Goal: Transaction & Acquisition: Book appointment/travel/reservation

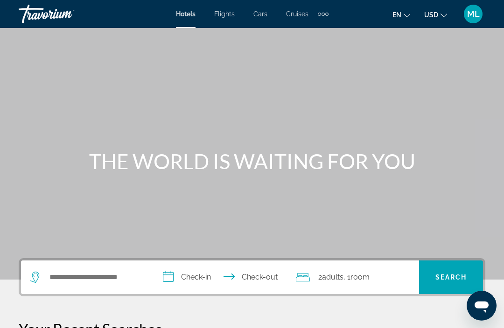
click at [471, 19] on div "ML" at bounding box center [473, 14] width 19 height 19
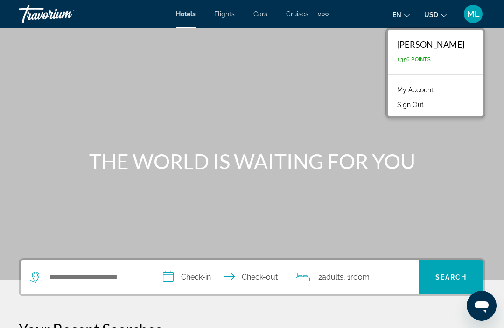
click at [438, 89] on link "My Account" at bounding box center [415, 90] width 46 height 12
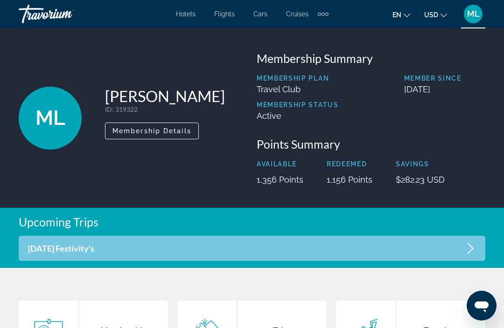
click at [321, 19] on div "Extra navigation items" at bounding box center [323, 14] width 11 height 14
click at [301, 30] on span "Activities" at bounding box center [307, 31] width 27 height 7
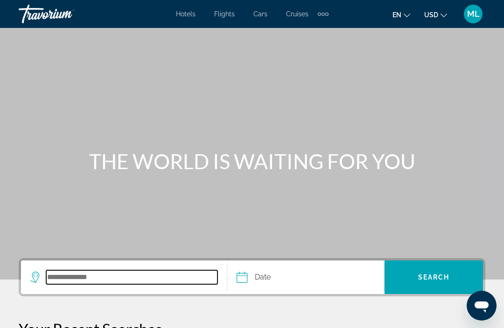
click at [70, 277] on input "Search destination" at bounding box center [131, 278] width 171 height 14
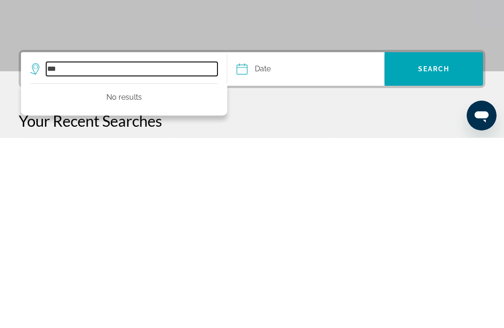
type input "**"
type input "*"
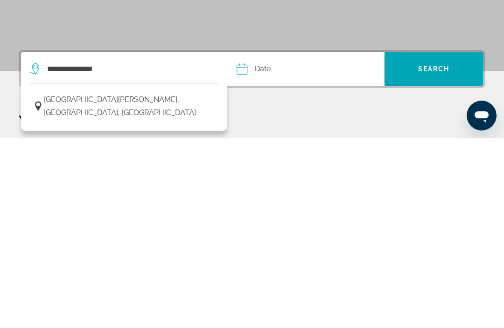
click at [166, 284] on span "[GEOGRAPHIC_DATA][PERSON_NAME], [GEOGRAPHIC_DATA], [GEOGRAPHIC_DATA]" at bounding box center [128, 297] width 169 height 26
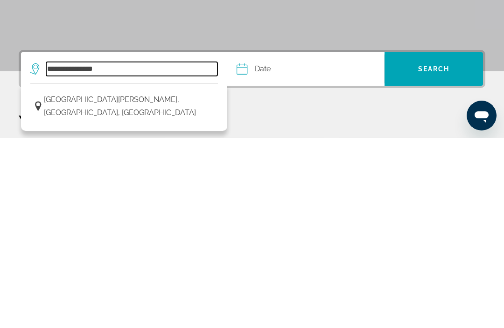
type input "**********"
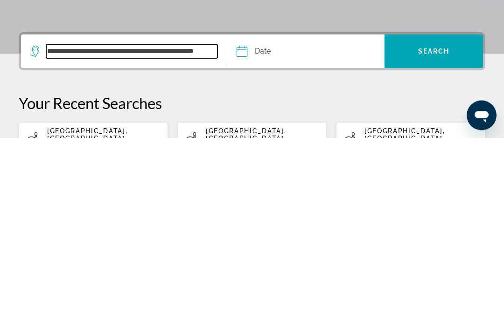
scroll to position [37, 0]
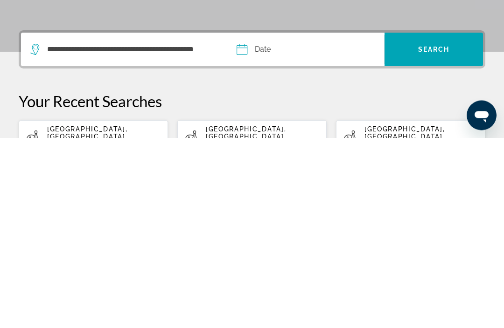
click at [258, 223] on input "Date" at bounding box center [272, 241] width 77 height 36
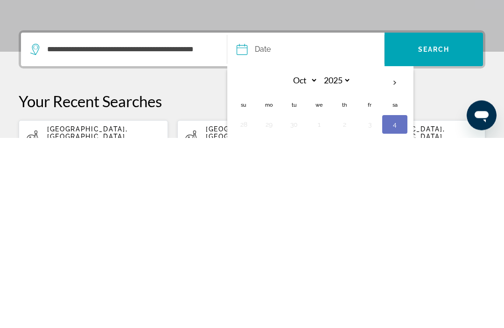
scroll to position [188, 0]
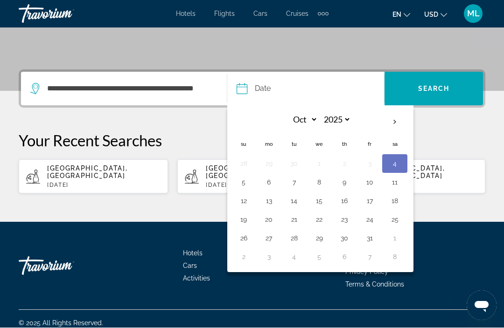
click at [319, 182] on button "8" at bounding box center [319, 182] width 15 height 13
type input "**********"
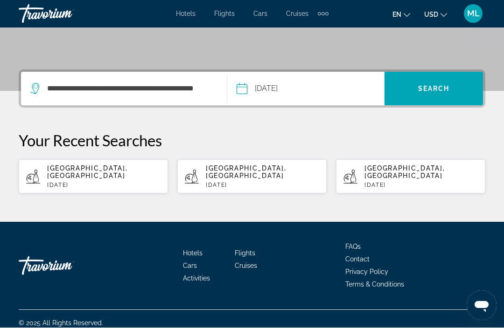
scroll to position [186, 0]
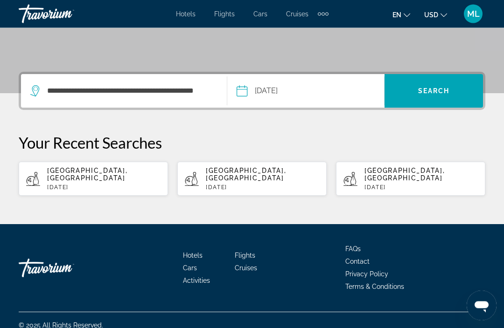
click at [432, 88] on span "Search" at bounding box center [434, 91] width 32 height 7
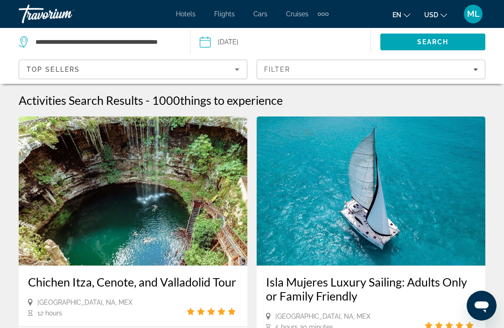
click at [86, 68] on div "Top Sellers" at bounding box center [131, 69] width 208 height 11
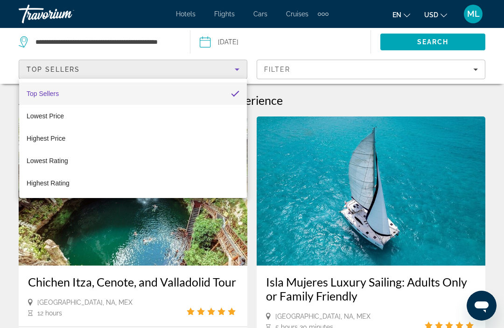
click at [423, 35] on div at bounding box center [252, 164] width 504 height 328
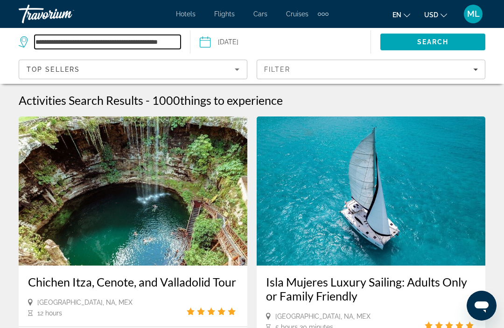
click at [164, 41] on input "**********" at bounding box center [108, 42] width 146 height 14
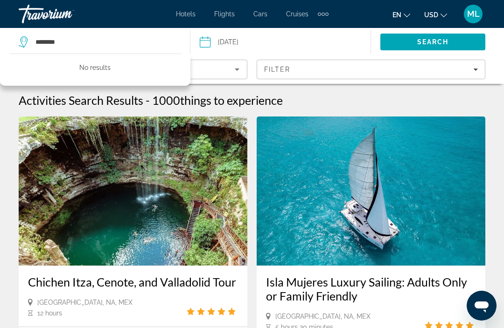
click at [423, 43] on span "Search" at bounding box center [433, 41] width 32 height 7
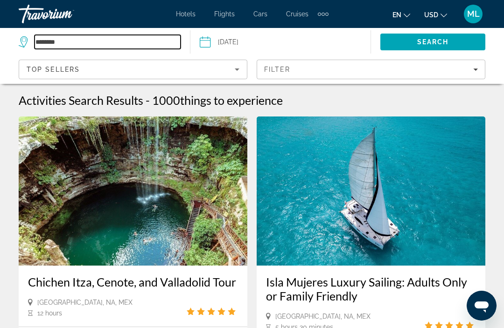
click at [47, 41] on input "********" at bounding box center [108, 42] width 146 height 14
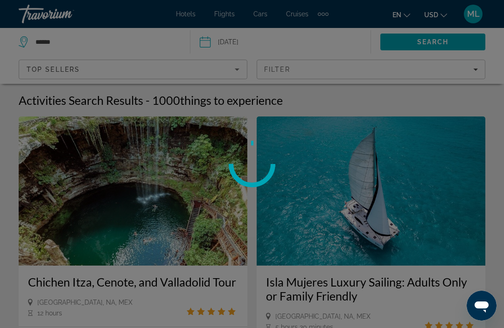
click at [439, 42] on span "Search" at bounding box center [433, 41] width 32 height 7
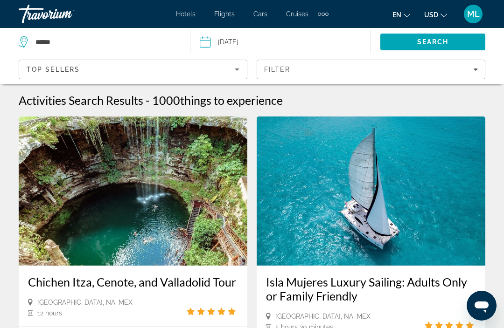
click at [79, 68] on span "Top Sellers" at bounding box center [53, 69] width 53 height 7
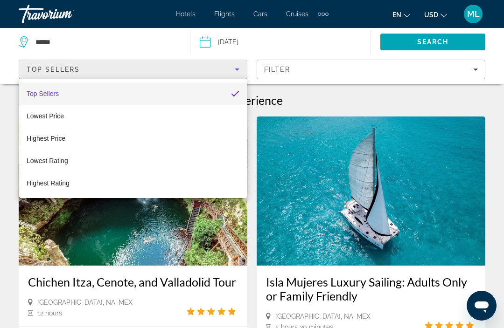
click at [90, 39] on div at bounding box center [252, 164] width 504 height 328
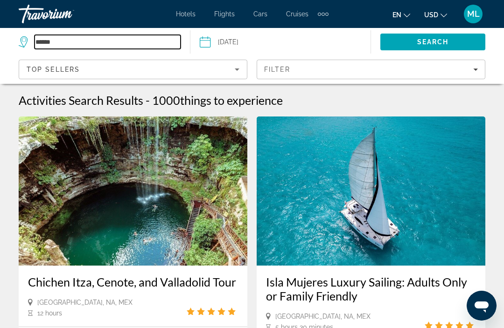
click at [76, 38] on input "******" at bounding box center [108, 42] width 146 height 14
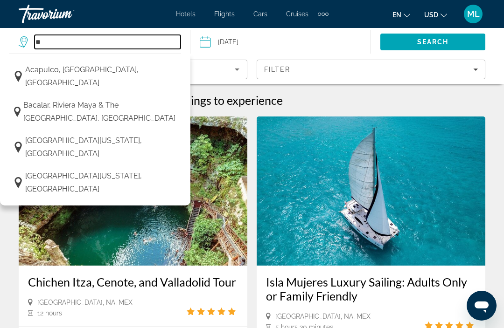
type input "*"
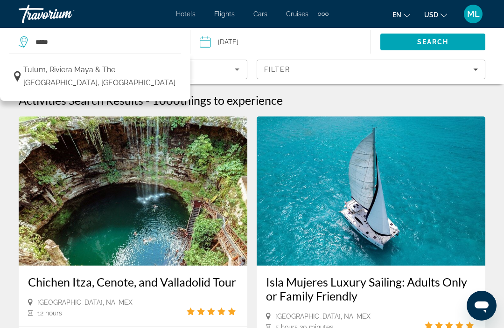
click at [103, 71] on span "Tulum, Riviera Maya & the [GEOGRAPHIC_DATA], [GEOGRAPHIC_DATA]" at bounding box center [99, 76] width 153 height 26
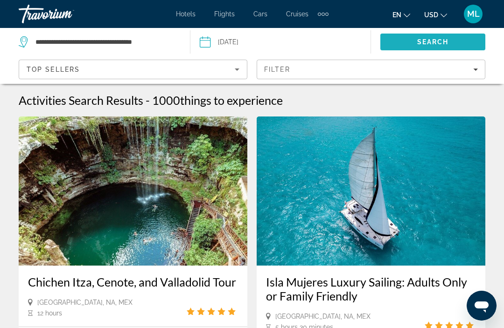
click at [431, 38] on span "Search" at bounding box center [433, 41] width 32 height 7
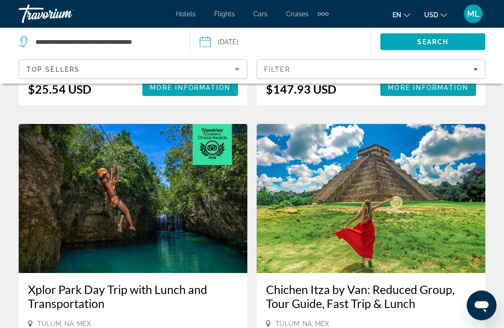
scroll to position [745, 0]
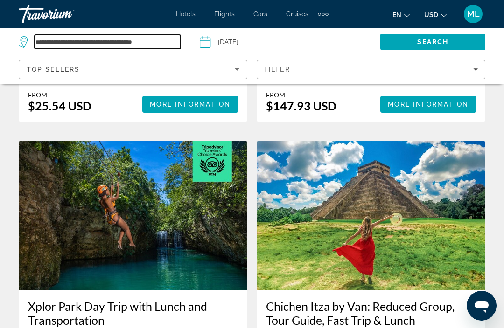
click at [158, 44] on input "**********" at bounding box center [108, 42] width 146 height 14
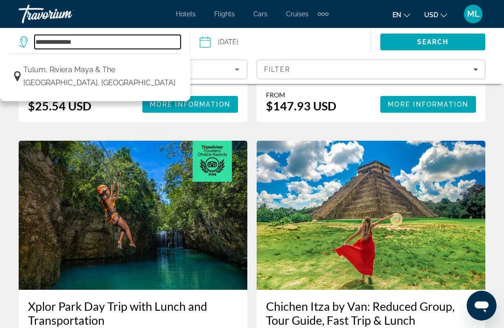
type input "******"
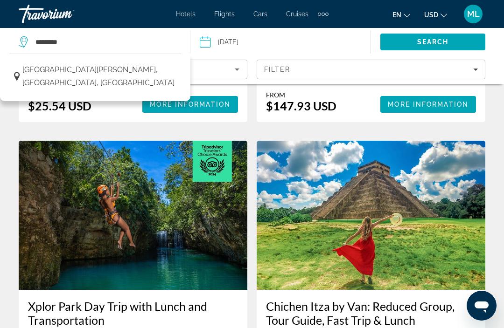
click at [124, 70] on span "[GEOGRAPHIC_DATA][PERSON_NAME], [GEOGRAPHIC_DATA], [GEOGRAPHIC_DATA]" at bounding box center [99, 76] width 154 height 26
type input "**********"
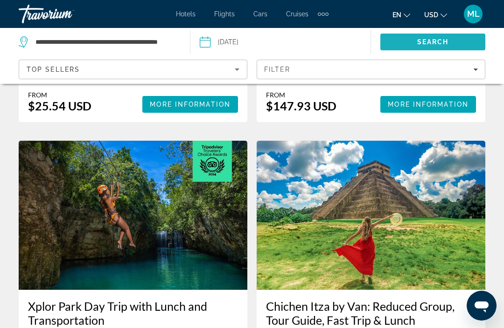
click at [430, 39] on span "Search" at bounding box center [433, 41] width 32 height 7
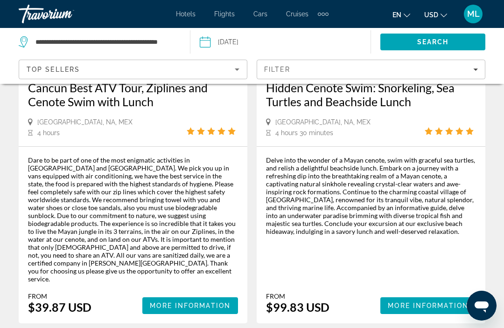
scroll to position [2161, 0]
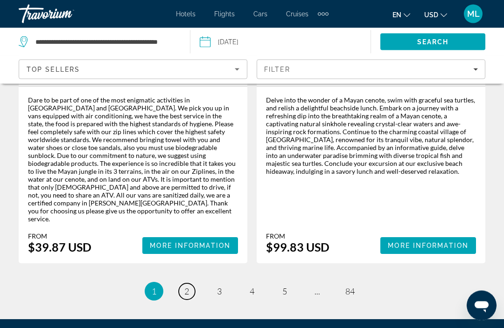
click at [194, 284] on link "page 2" at bounding box center [187, 292] width 16 height 16
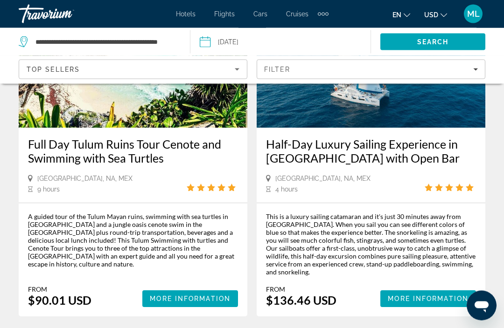
scroll to position [2171, 0]
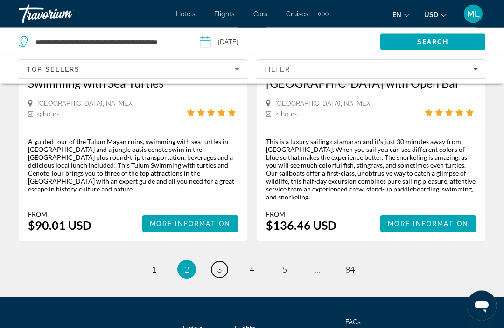
click at [224, 262] on link "page 3" at bounding box center [219, 270] width 16 height 16
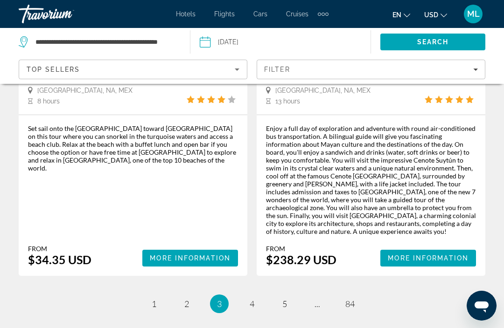
scroll to position [2207, 0]
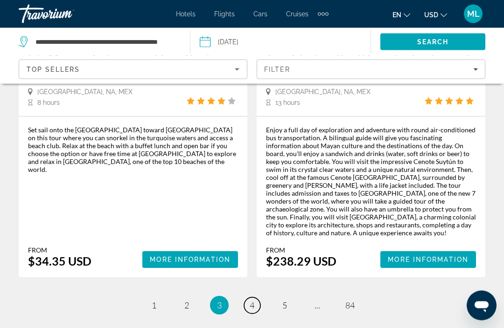
click at [251, 301] on span "4" at bounding box center [252, 306] width 5 height 10
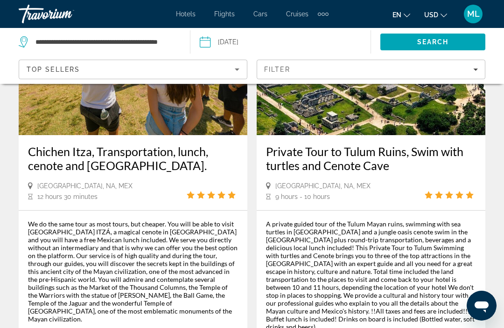
scroll to position [2183, 0]
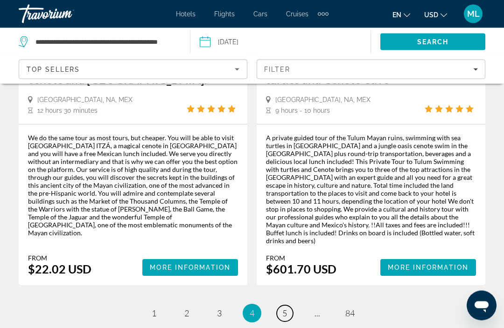
click at [286, 309] on span "5" at bounding box center [284, 314] width 5 height 10
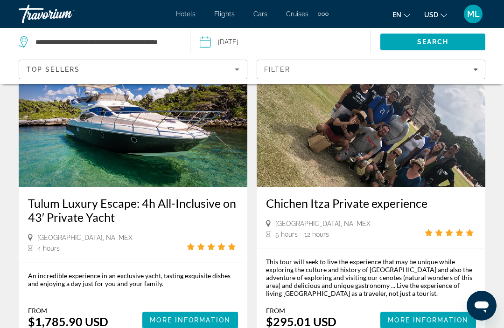
scroll to position [2213, 0]
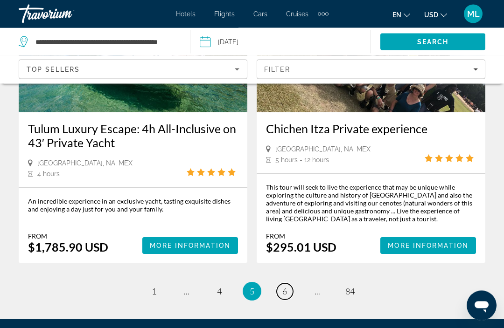
click at [284, 284] on link "page 6" at bounding box center [285, 292] width 16 height 16
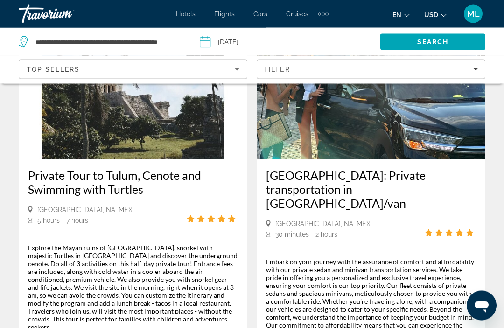
scroll to position [2080, 0]
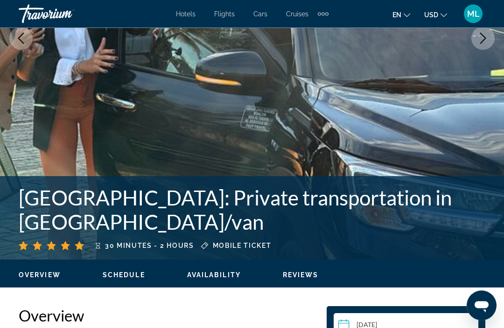
scroll to position [211, 0]
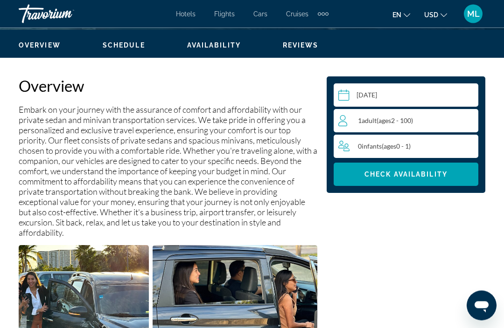
click at [431, 122] on div "1 Adult Adults ( ages [DEMOGRAPHIC_DATA])" at bounding box center [407, 121] width 139 height 11
click at [432, 123] on div "min : 1, max : 8" at bounding box center [405, 124] width 55 height 7
click at [469, 119] on icon "Increment adults" at bounding box center [469, 120] width 8 height 8
click at [417, 174] on span "Check Availability" at bounding box center [405, 174] width 83 height 7
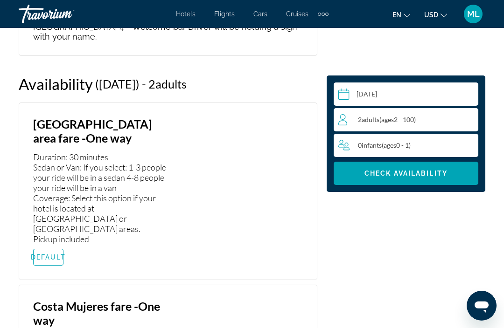
scroll to position [1730, 0]
click at [54, 253] on span "DEFAULT" at bounding box center [48, 256] width 35 height 7
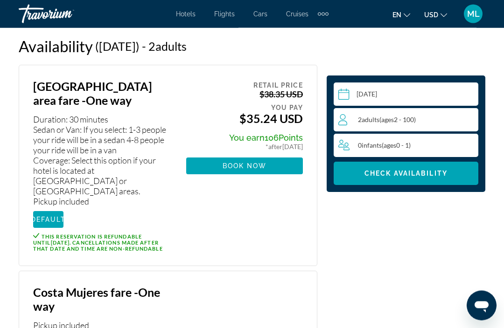
scroll to position [1768, 0]
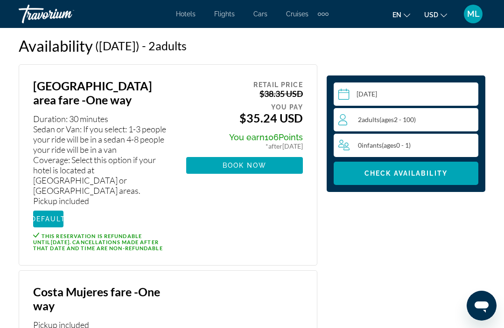
click at [261, 160] on span "Main content" at bounding box center [244, 165] width 117 height 22
